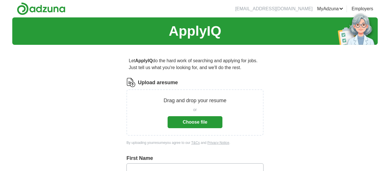
click at [200, 121] on button "Choose file" at bounding box center [194, 122] width 55 height 12
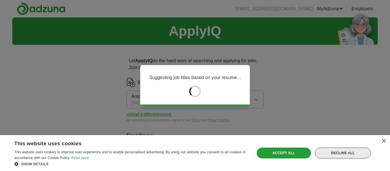
type input "******"
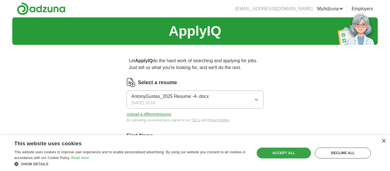
click at [270, 154] on div "Accept all" at bounding box center [284, 153] width 54 height 11
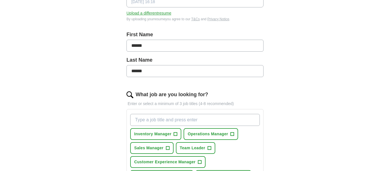
scroll to position [110, 0]
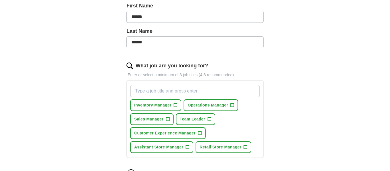
click at [174, 131] on span "Customer Experience Manager" at bounding box center [164, 133] width 61 height 6
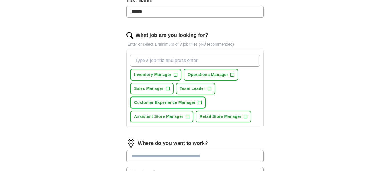
scroll to position [162, 0]
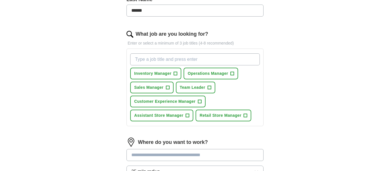
click at [174, 131] on form "Select a resume AntonyGustas_2025 Resume -4-.docx [DATE] 16:18 Upload a differe…" at bounding box center [194, 73] width 137 height 315
click at [219, 118] on span "Retail Store Manager" at bounding box center [220, 115] width 42 height 6
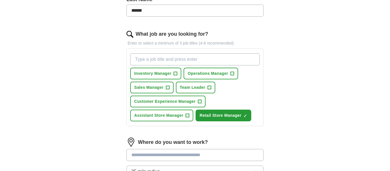
click at [185, 157] on input "text" at bounding box center [194, 155] width 137 height 12
click at [150, 59] on input "What job are you looking for?" at bounding box center [195, 59] width 130 height 12
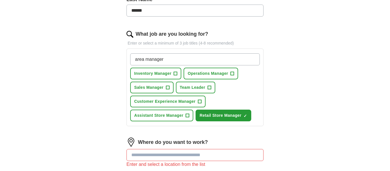
type input "area manager"
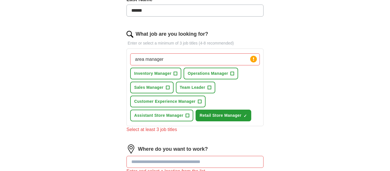
click at [153, 158] on input "text" at bounding box center [194, 162] width 137 height 12
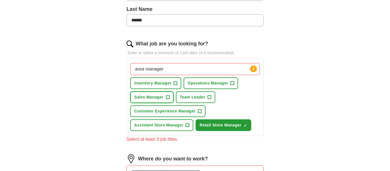
click at [165, 98] on button "Sales Manager +" at bounding box center [151, 97] width 43 height 12
click at [195, 85] on span "Operations Manager" at bounding box center [207, 83] width 41 height 6
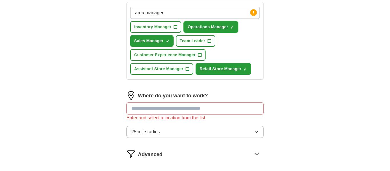
scroll to position [209, 0]
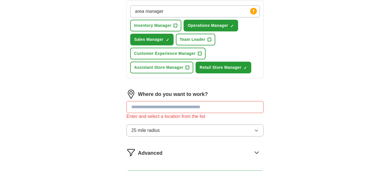
click at [182, 110] on input "text" at bounding box center [194, 107] width 137 height 12
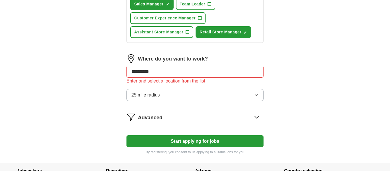
scroll to position [249, 0]
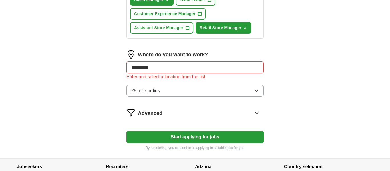
type input "**********"
click at [226, 142] on button "Start applying for jobs" at bounding box center [194, 137] width 137 height 12
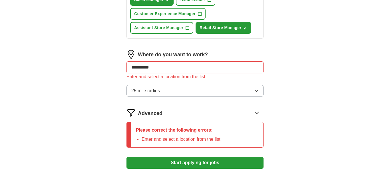
click at [226, 142] on div "Please correct the following errors: Enter and select a location from the list" at bounding box center [194, 135] width 137 height 26
click at [259, 113] on icon at bounding box center [256, 112] width 9 height 9
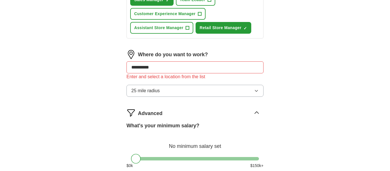
click at [196, 68] on input "**********" at bounding box center [194, 67] width 137 height 12
